Goal: Task Accomplishment & Management: Use online tool/utility

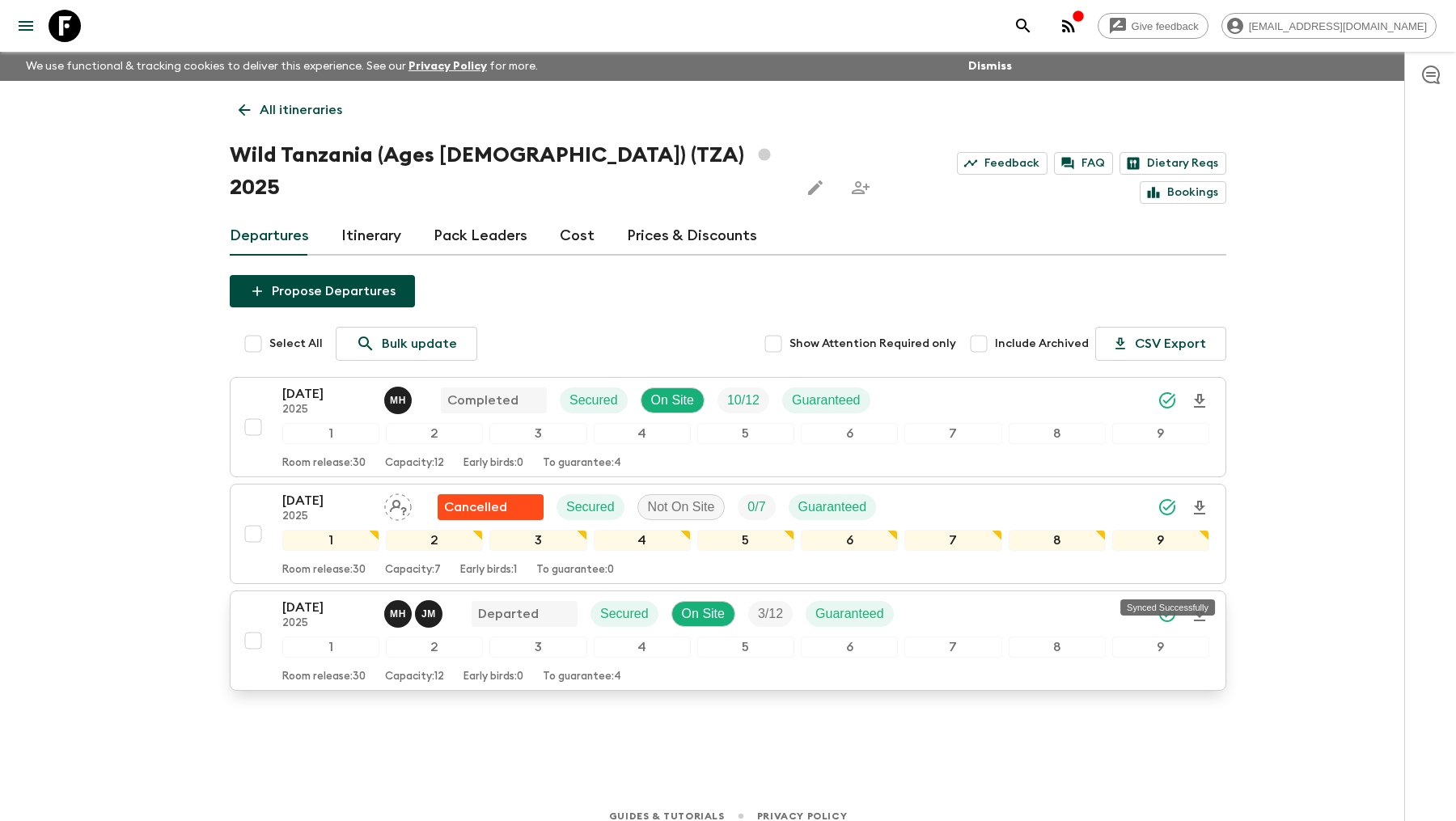
click at [1168, 604] on icon "Synced Successfully" at bounding box center [1167, 613] width 20 height 20
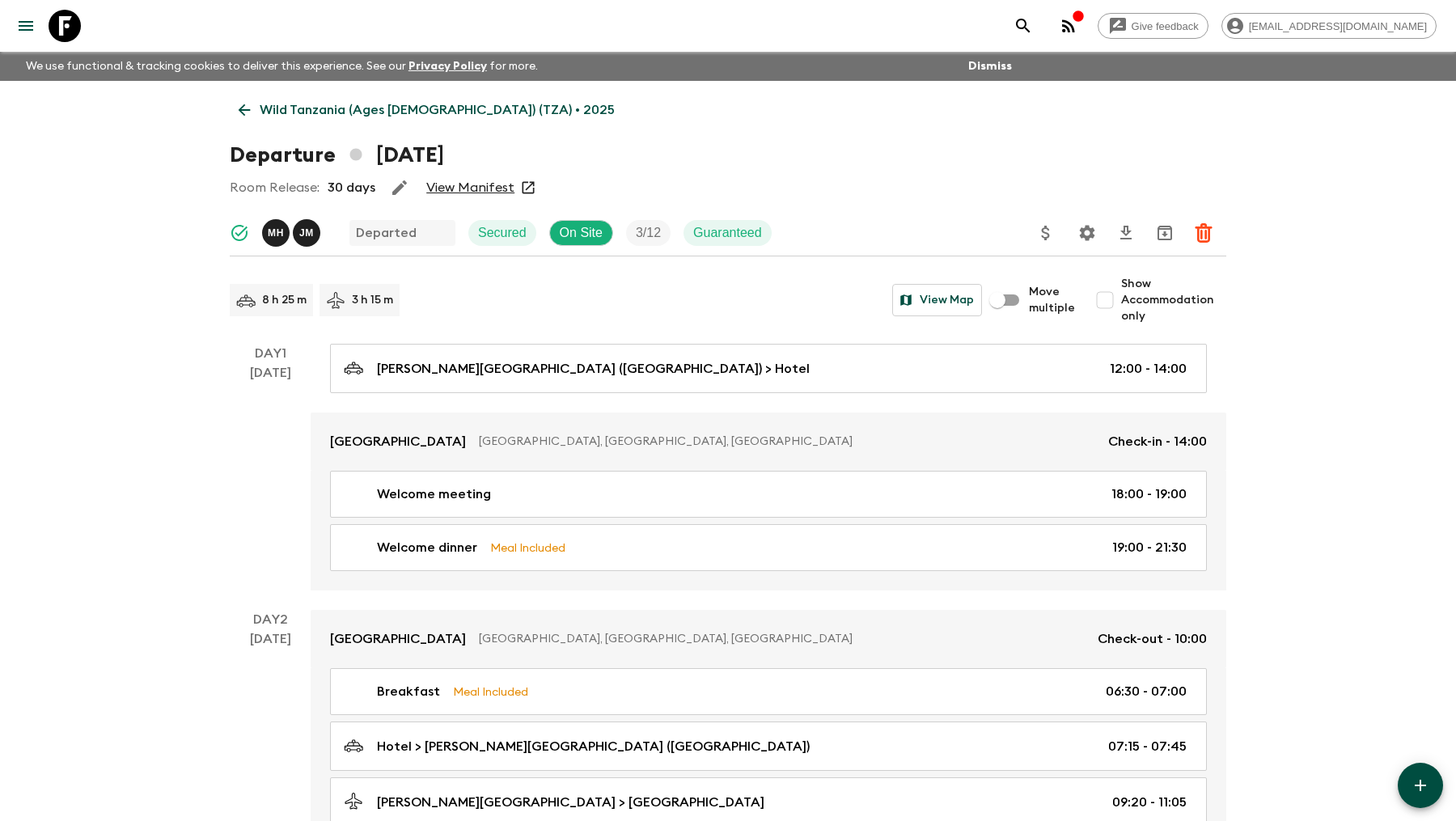
click at [238, 110] on icon at bounding box center [244, 110] width 18 height 18
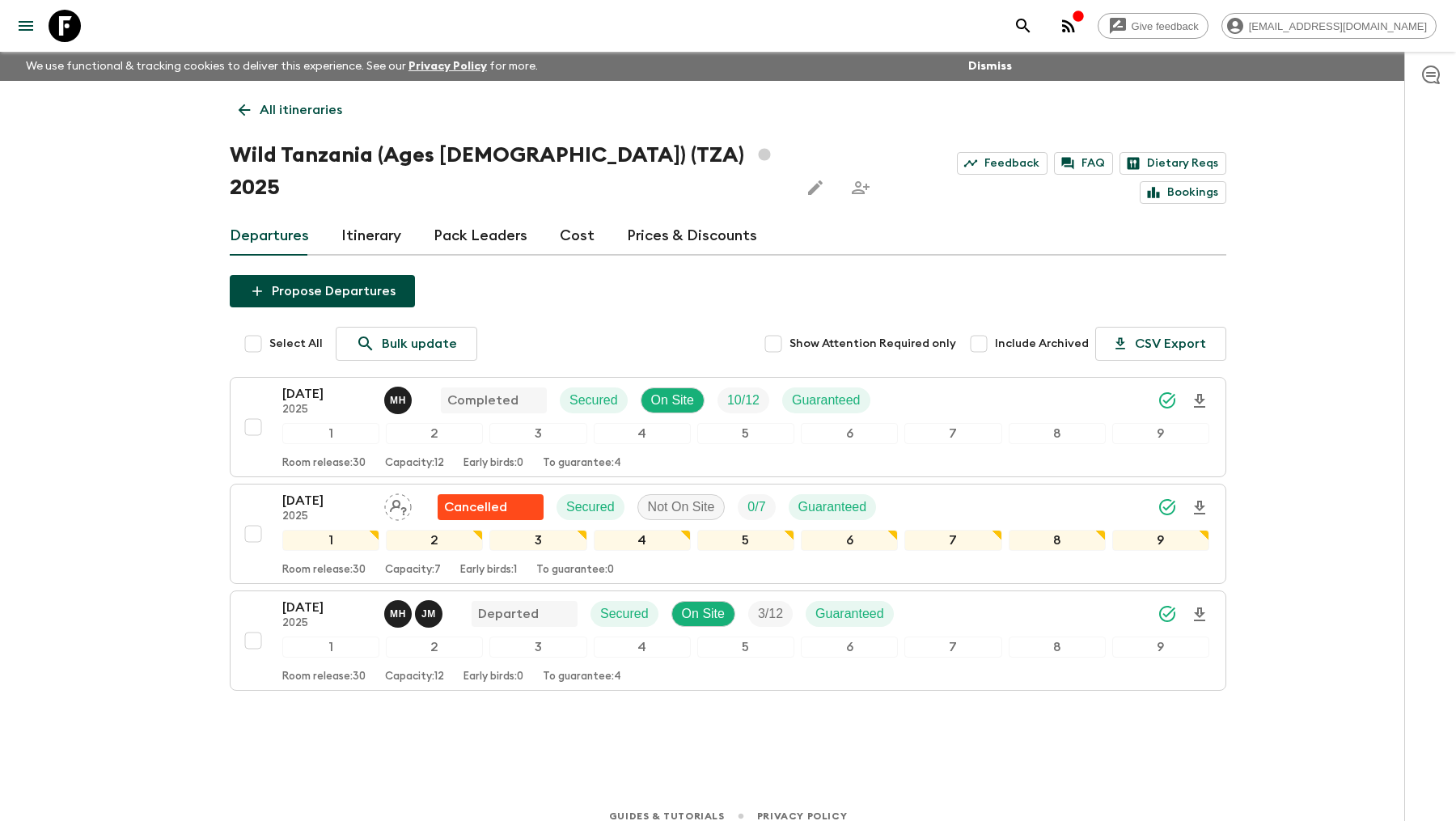
click at [238, 110] on icon at bounding box center [244, 110] width 18 height 18
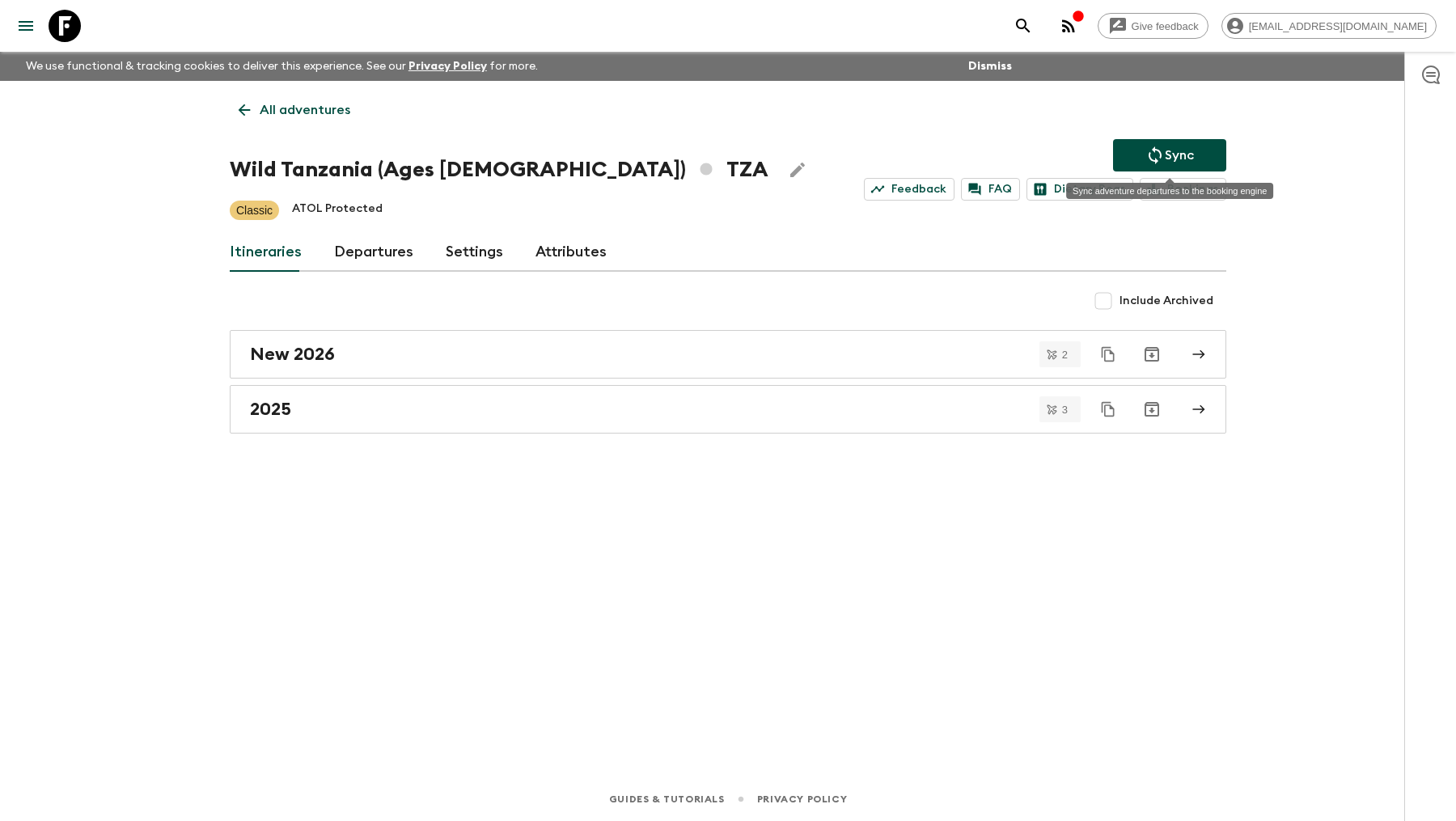
click at [1167, 149] on p "Sync" at bounding box center [1179, 155] width 29 height 20
